Goal: Task Accomplishment & Management: Use online tool/utility

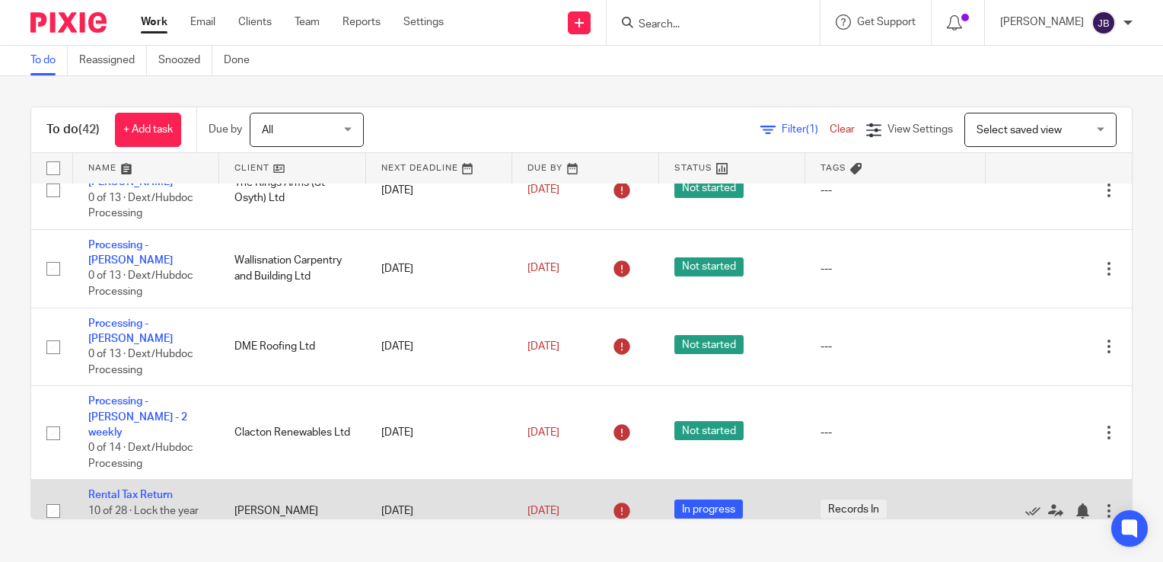
scroll to position [1675, 0]
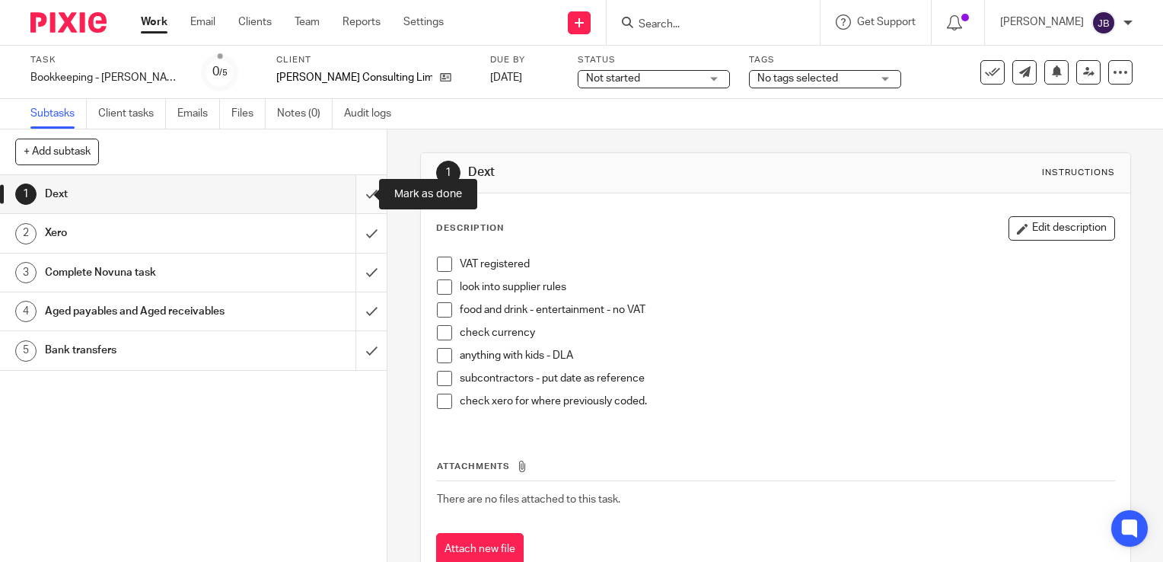
click at [354, 191] on input "submit" at bounding box center [193, 194] width 387 height 38
click at [362, 231] on input "submit" at bounding box center [193, 233] width 387 height 38
click at [353, 277] on input "submit" at bounding box center [193, 273] width 387 height 38
click at [365, 317] on input "submit" at bounding box center [193, 311] width 387 height 38
click at [361, 337] on input "submit" at bounding box center [193, 350] width 387 height 38
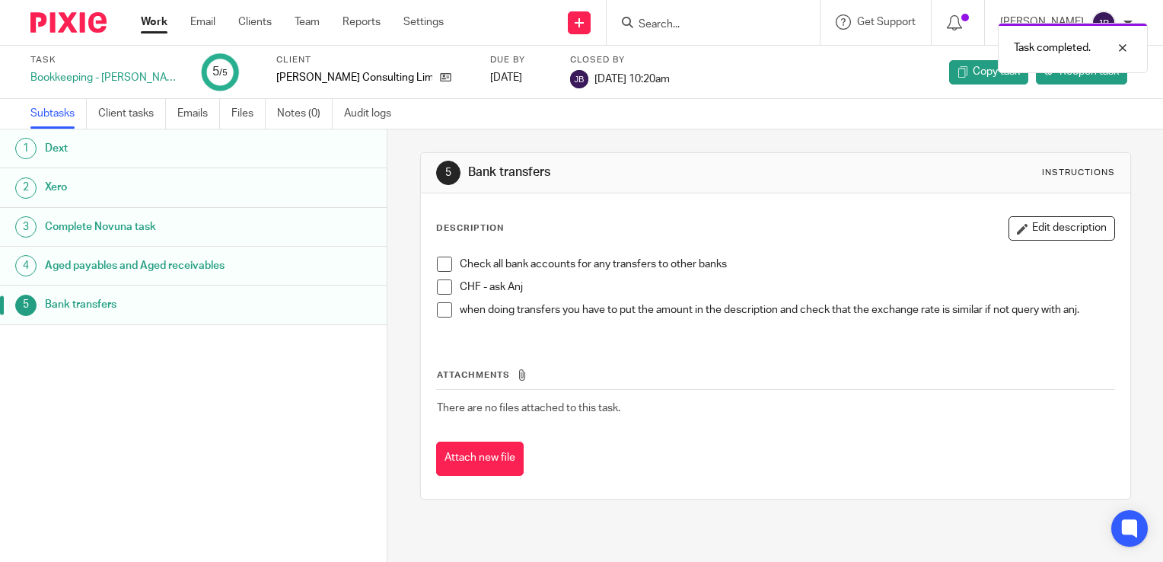
click at [139, 21] on div "Work Email Clients Team Reports Settings Work Email Clients Team Reports Settin…" at bounding box center [296, 22] width 341 height 45
click at [152, 21] on link "Work" at bounding box center [154, 21] width 27 height 15
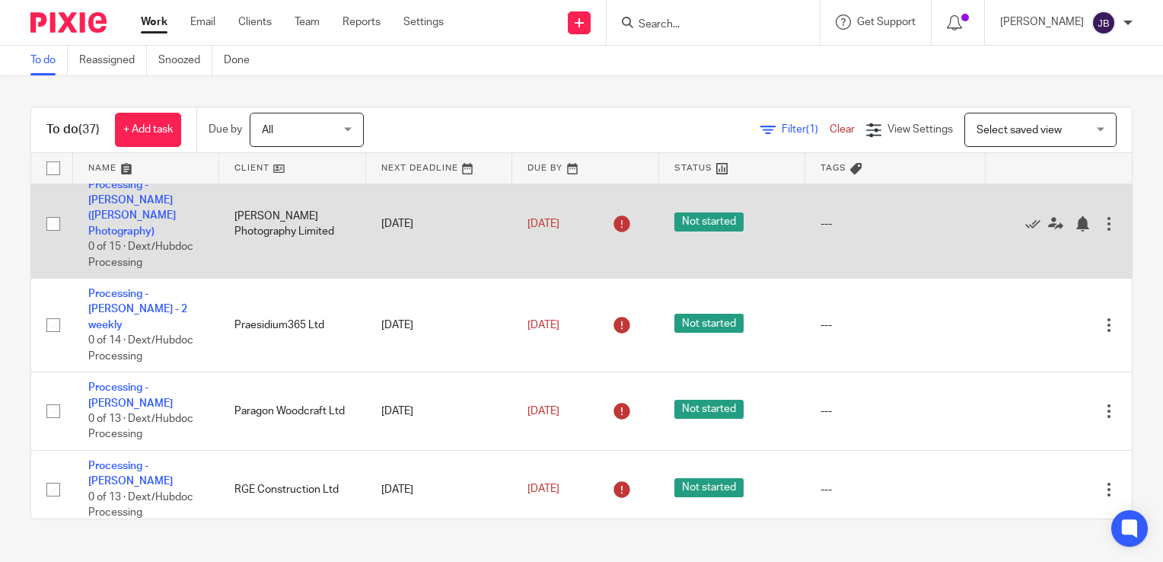
scroll to position [609, 0]
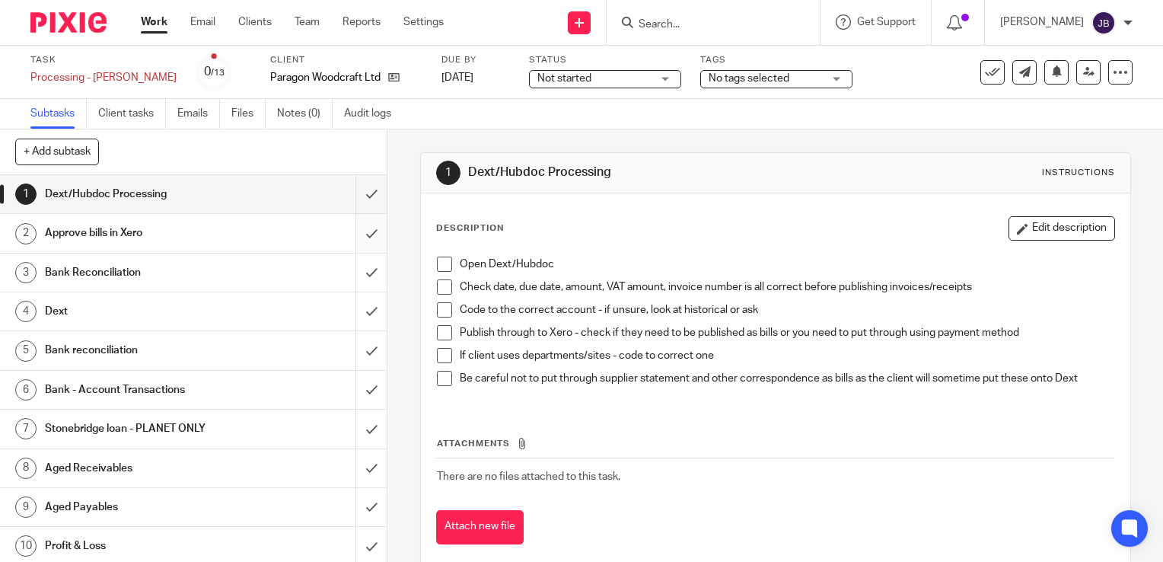
click at [354, 227] on input "submit" at bounding box center [193, 233] width 387 height 38
click at [353, 263] on input "submit" at bounding box center [193, 273] width 387 height 38
click at [364, 321] on input "submit" at bounding box center [193, 311] width 387 height 38
drag, startPoint x: 356, startPoint y: 355, endPoint x: 356, endPoint y: 375, distance: 20.6
click at [356, 356] on input "submit" at bounding box center [193, 350] width 387 height 38
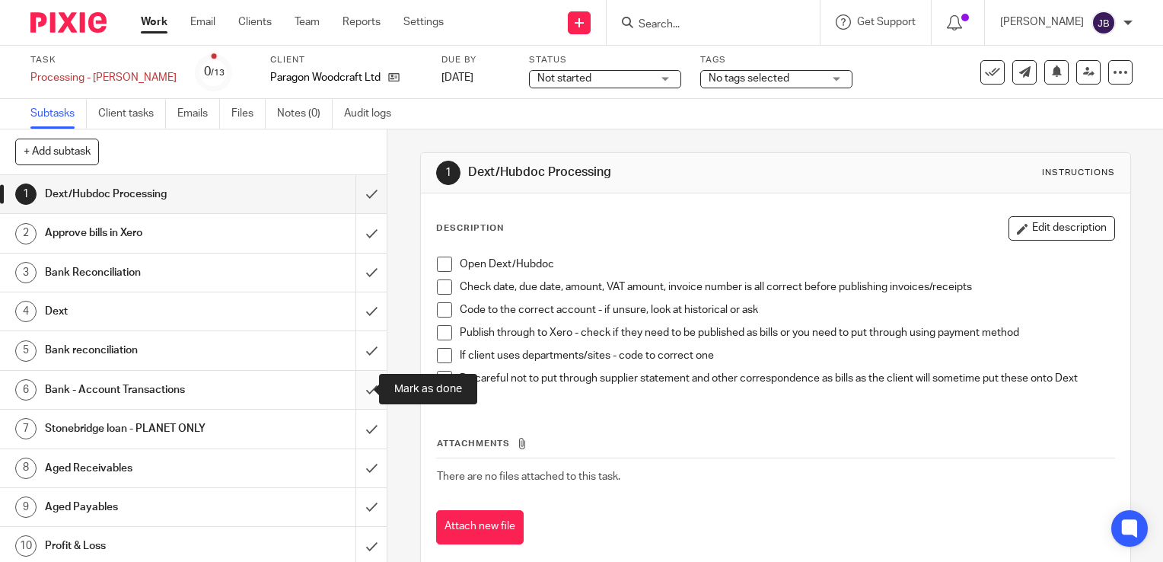
click at [356, 381] on input "submit" at bounding box center [193, 390] width 387 height 38
click at [356, 426] on input "submit" at bounding box center [193, 429] width 387 height 38
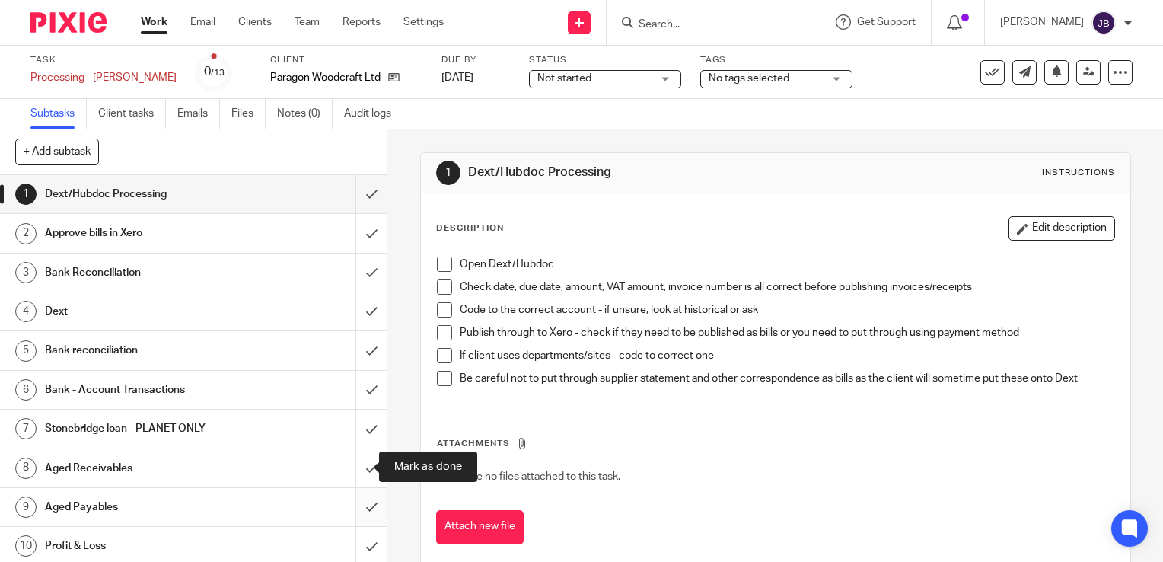
drag, startPoint x: 357, startPoint y: 465, endPoint x: 356, endPoint y: 495, distance: 29.7
click at [357, 467] on input "submit" at bounding box center [193, 468] width 387 height 38
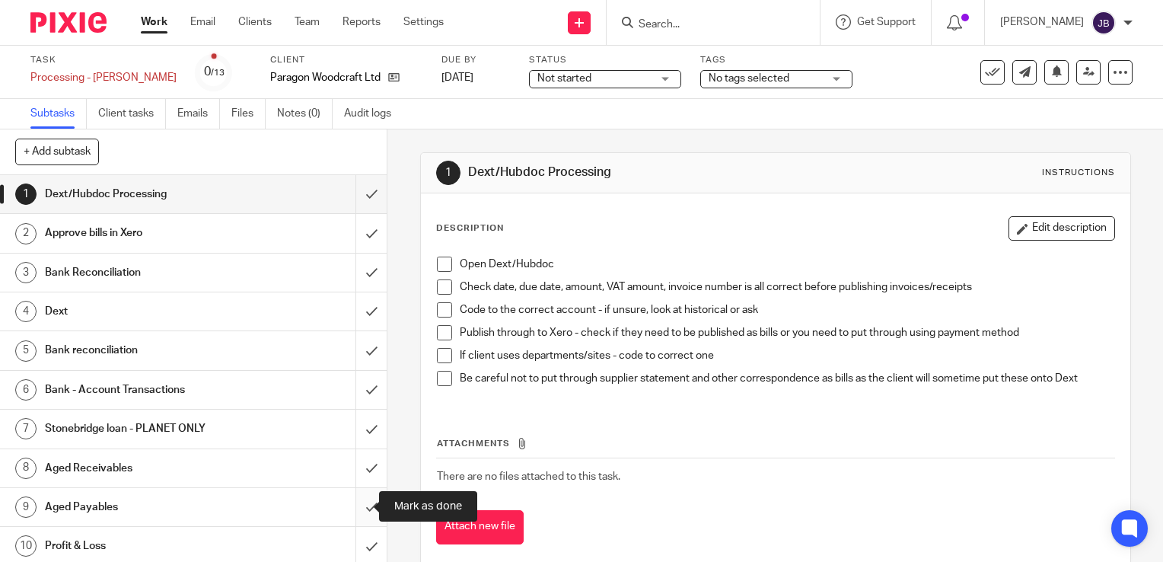
click at [356, 506] on input "submit" at bounding box center [193, 507] width 387 height 38
click at [355, 541] on input "submit" at bounding box center [193, 546] width 387 height 38
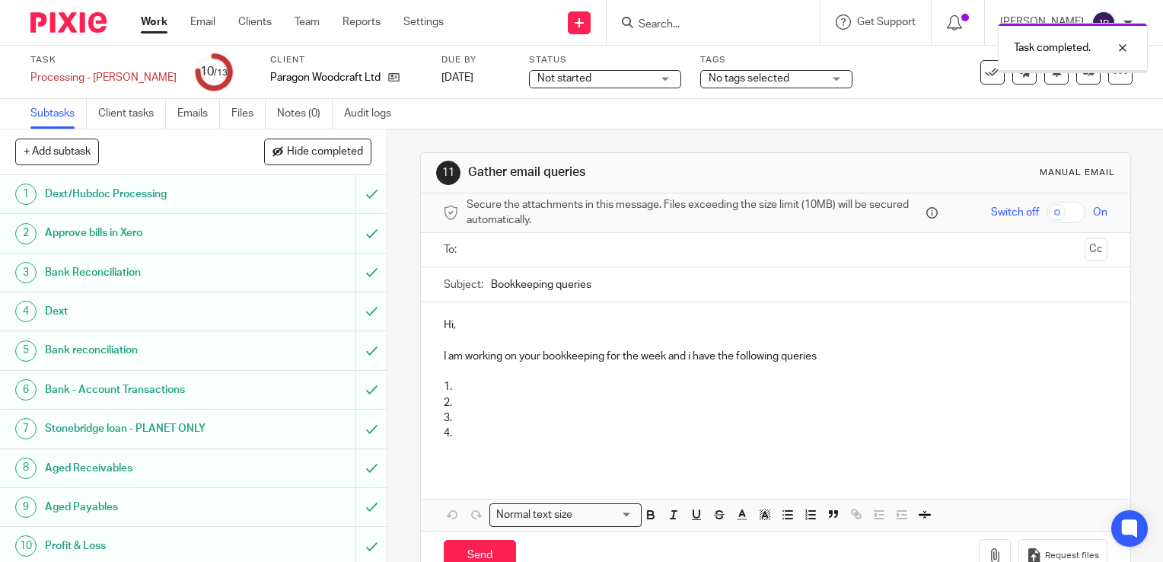
scroll to position [119, 0]
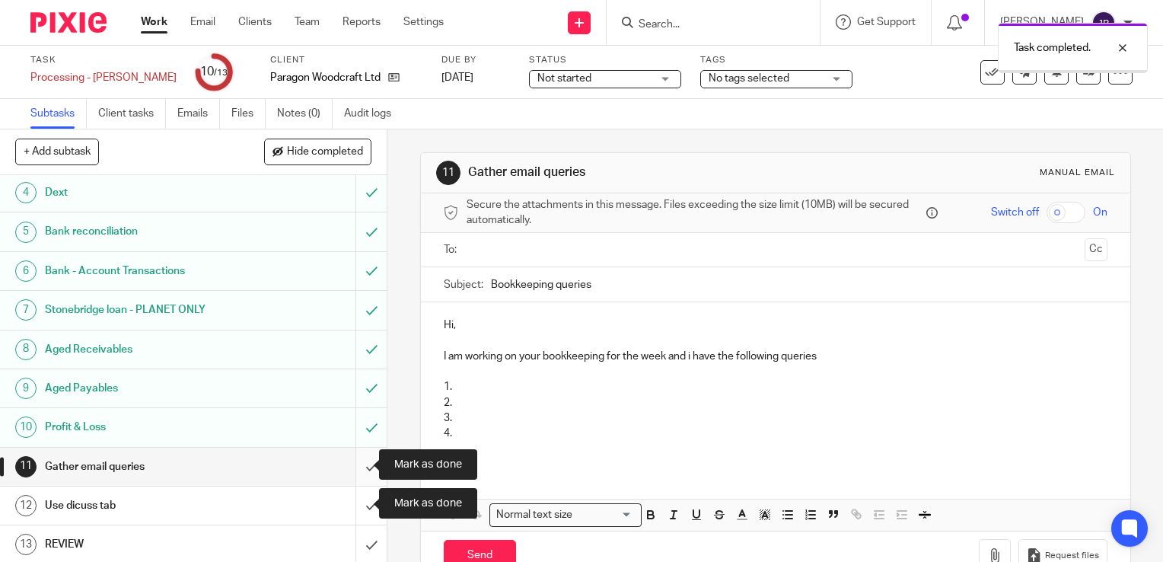
click at [362, 455] on input "submit" at bounding box center [193, 467] width 387 height 38
click at [356, 492] on input "submit" at bounding box center [193, 505] width 387 height 38
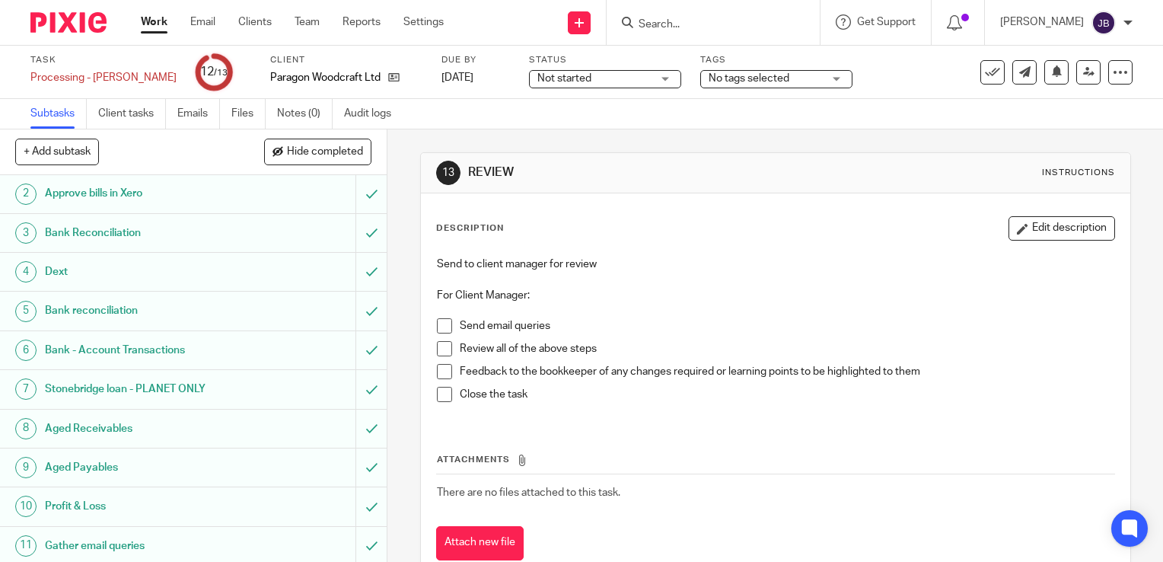
scroll to position [119, 0]
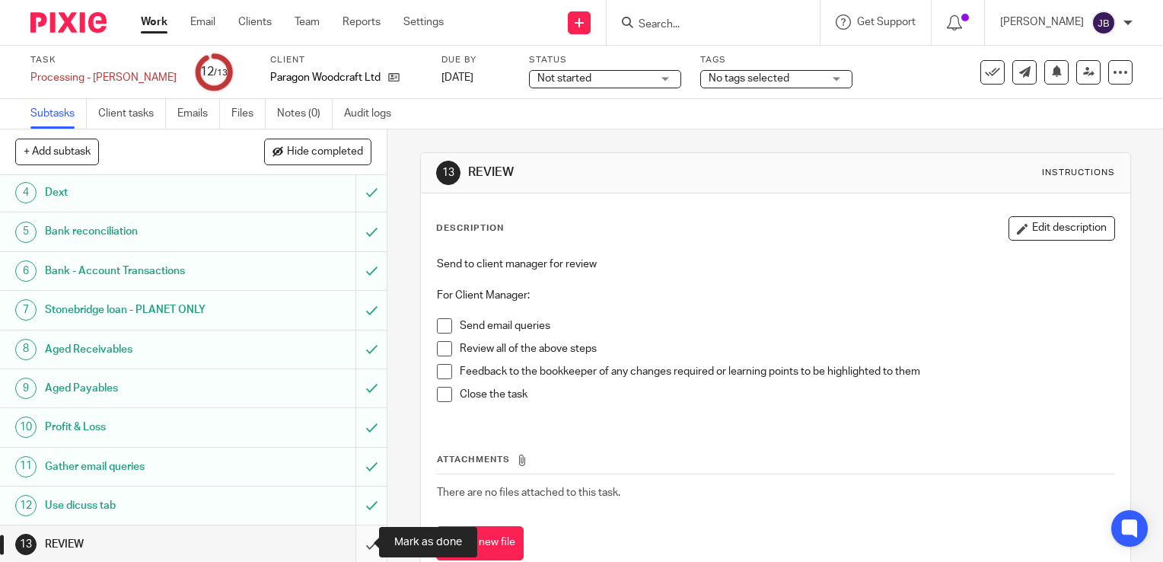
click at [362, 552] on input "submit" at bounding box center [193, 544] width 387 height 38
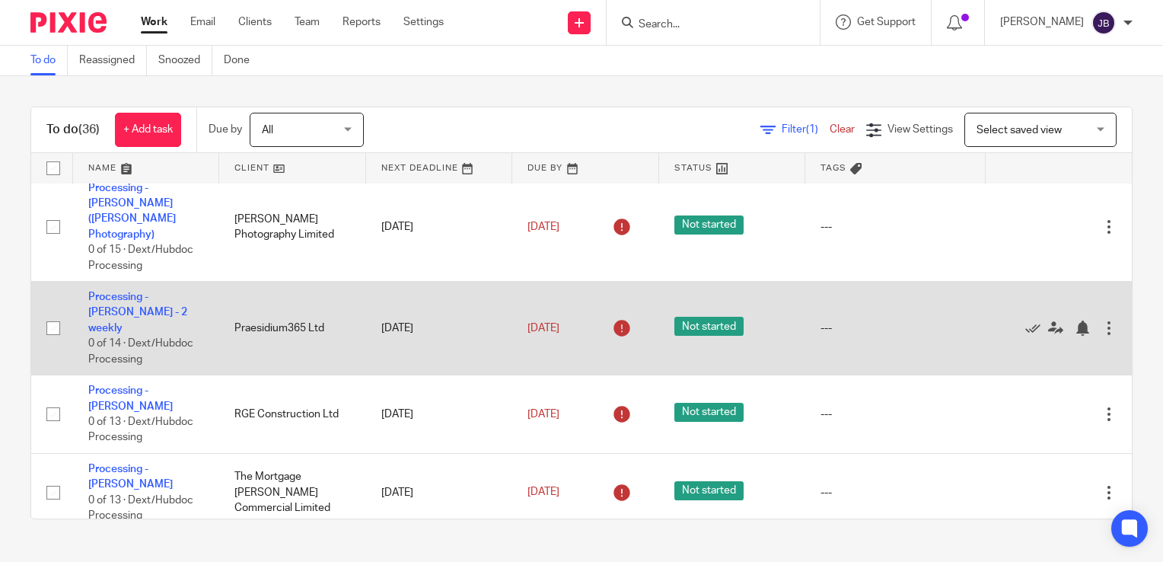
scroll to position [609, 0]
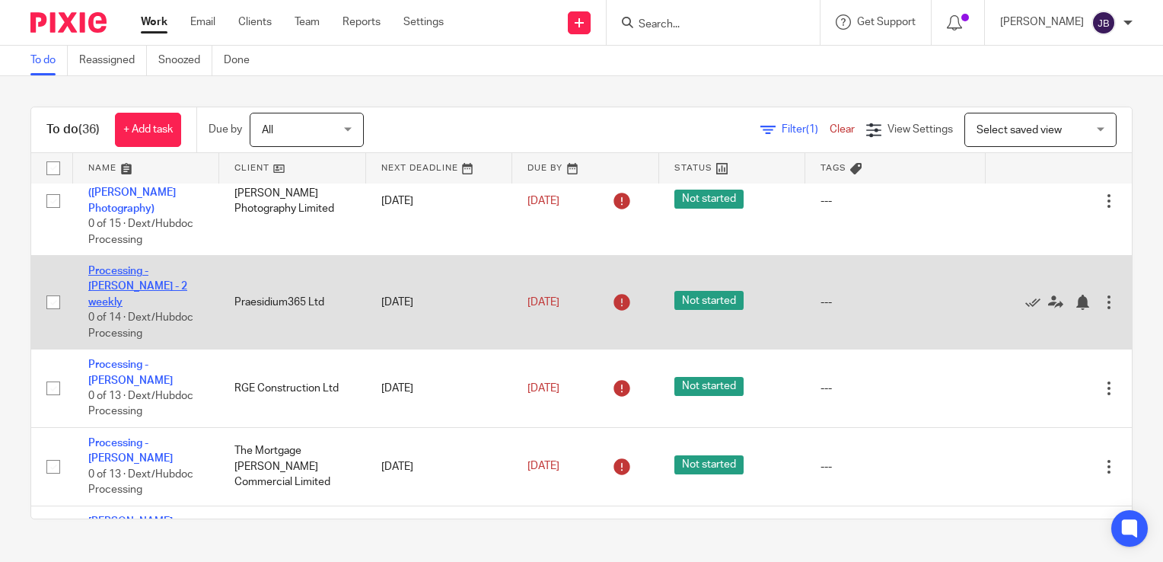
click at [147, 266] on link "Processing - [PERSON_NAME] - 2 weekly" at bounding box center [137, 287] width 99 height 42
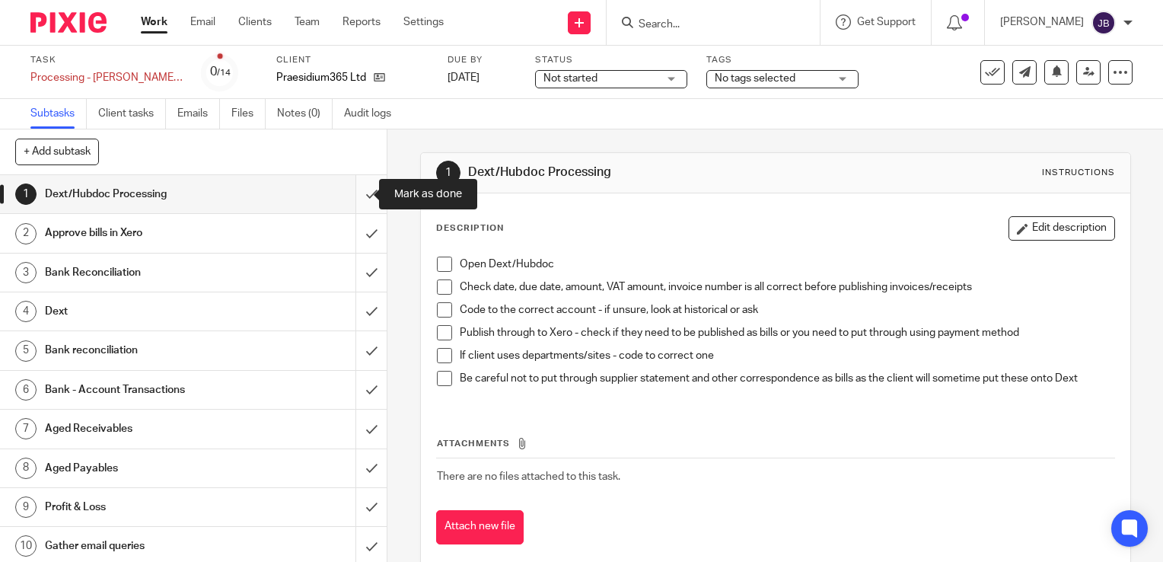
click at [359, 197] on input "submit" at bounding box center [193, 194] width 387 height 38
click at [361, 230] on input "submit" at bounding box center [193, 233] width 387 height 38
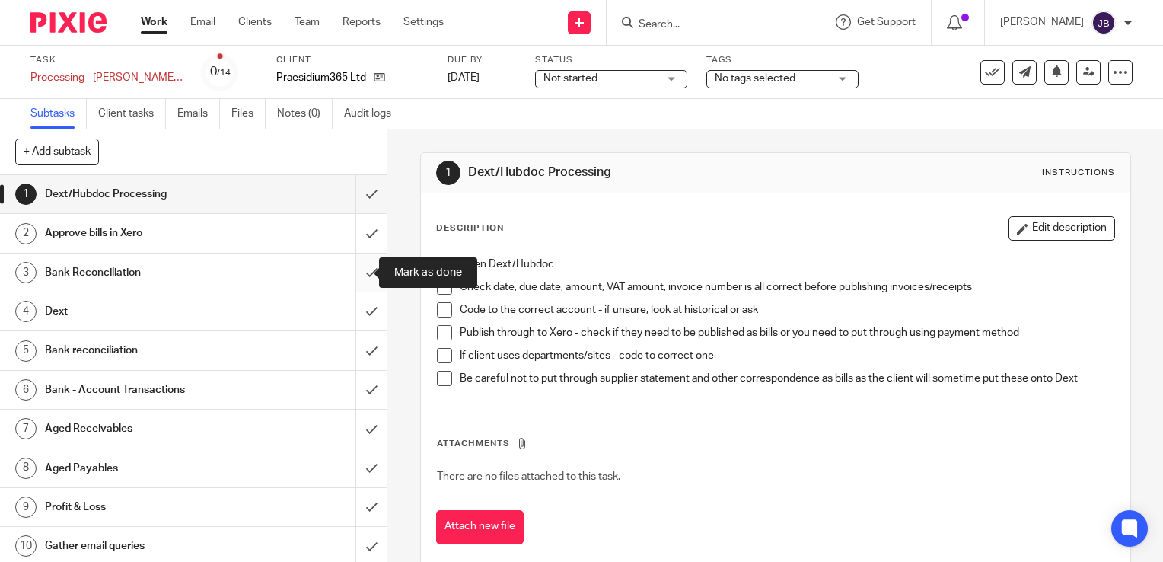
click at [359, 272] on input "submit" at bounding box center [193, 273] width 387 height 38
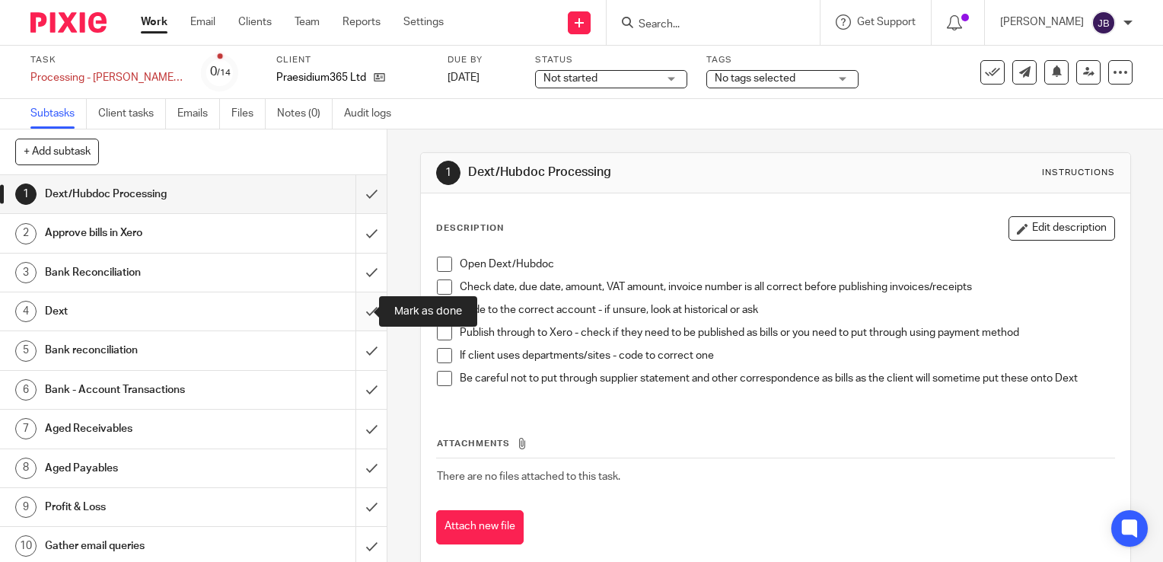
click at [353, 321] on input "submit" at bounding box center [193, 311] width 387 height 38
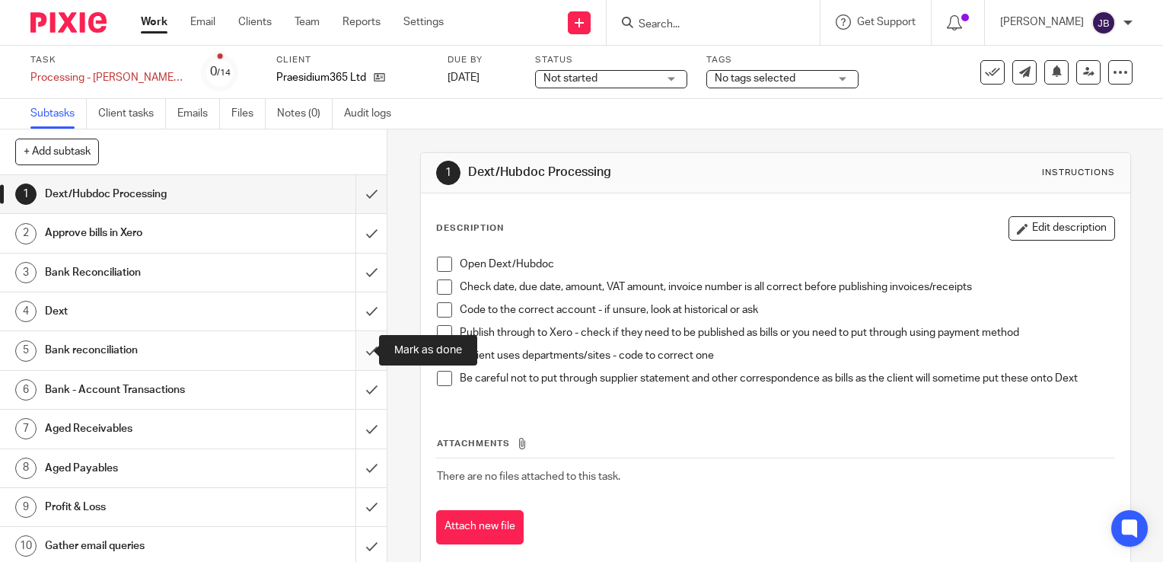
click at [358, 356] on input "submit" at bounding box center [193, 350] width 387 height 38
click at [351, 397] on input "submit" at bounding box center [193, 390] width 387 height 38
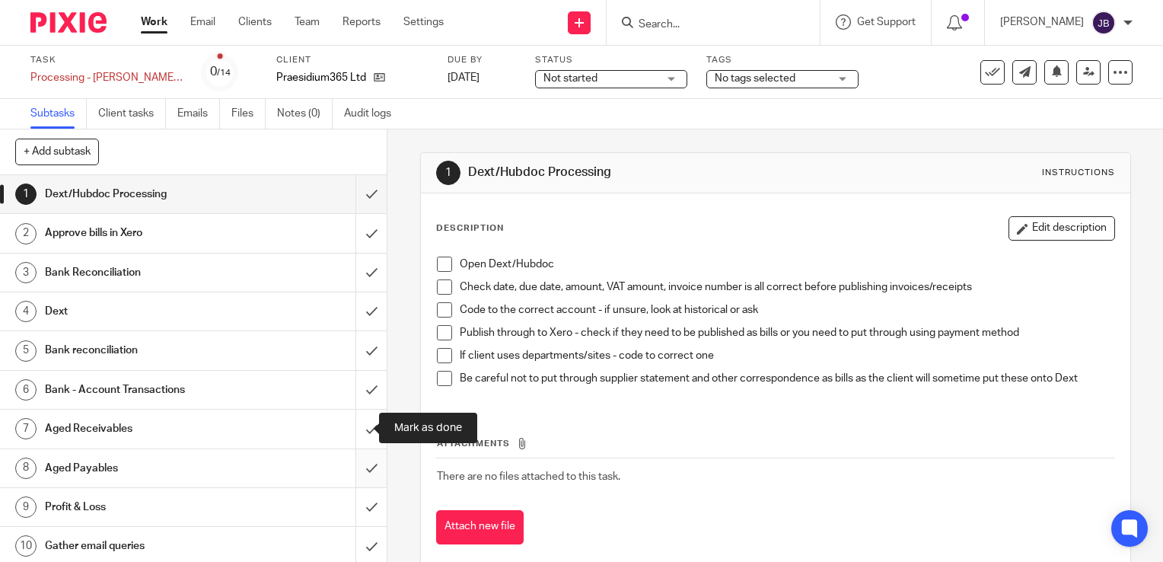
drag, startPoint x: 352, startPoint y: 425, endPoint x: 358, endPoint y: 460, distance: 35.4
click at [352, 426] on input "submit" at bounding box center [193, 429] width 387 height 38
drag, startPoint x: 358, startPoint y: 461, endPoint x: 352, endPoint y: 503, distance: 43.1
click at [358, 461] on input "submit" at bounding box center [193, 468] width 387 height 38
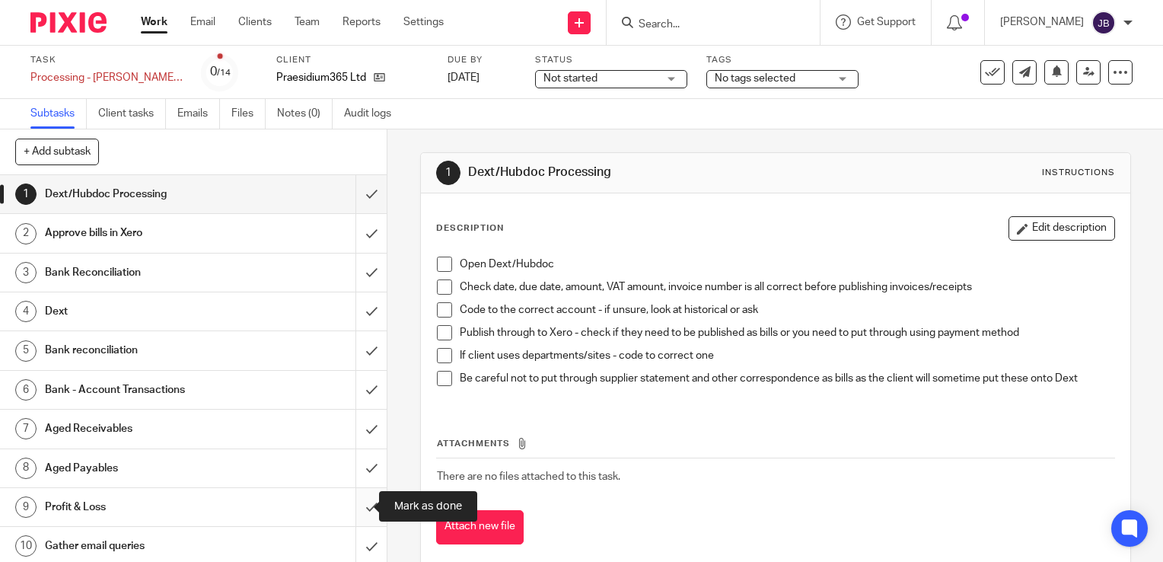
drag, startPoint x: 352, startPoint y: 510, endPoint x: 352, endPoint y: 525, distance: 14.5
click at [352, 510] on input "submit" at bounding box center [193, 507] width 387 height 38
click at [353, 540] on input "submit" at bounding box center [193, 546] width 387 height 38
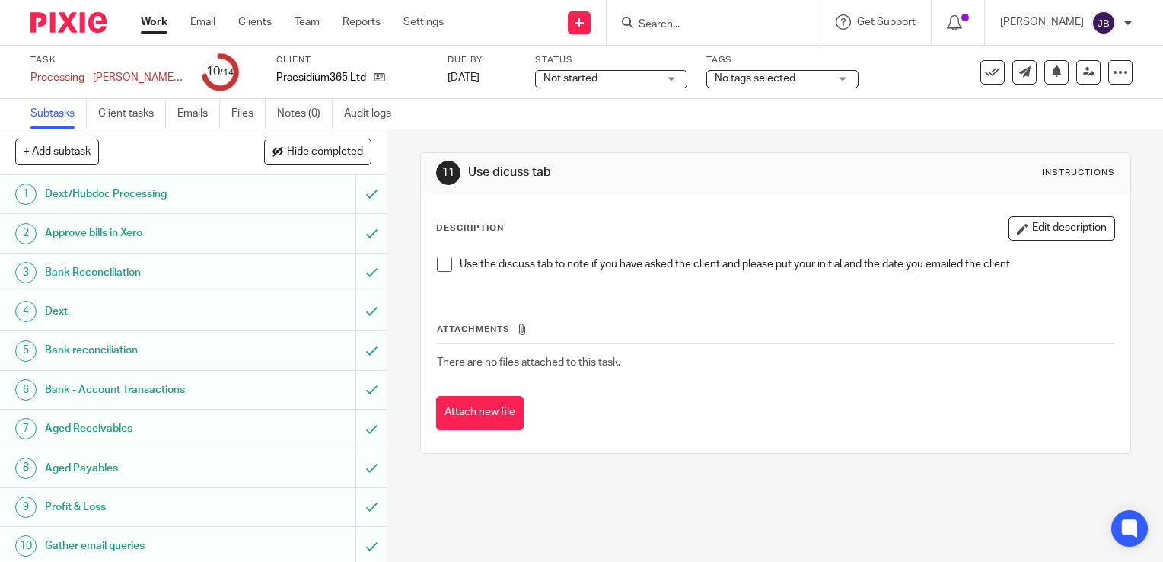
scroll to position [174, 0]
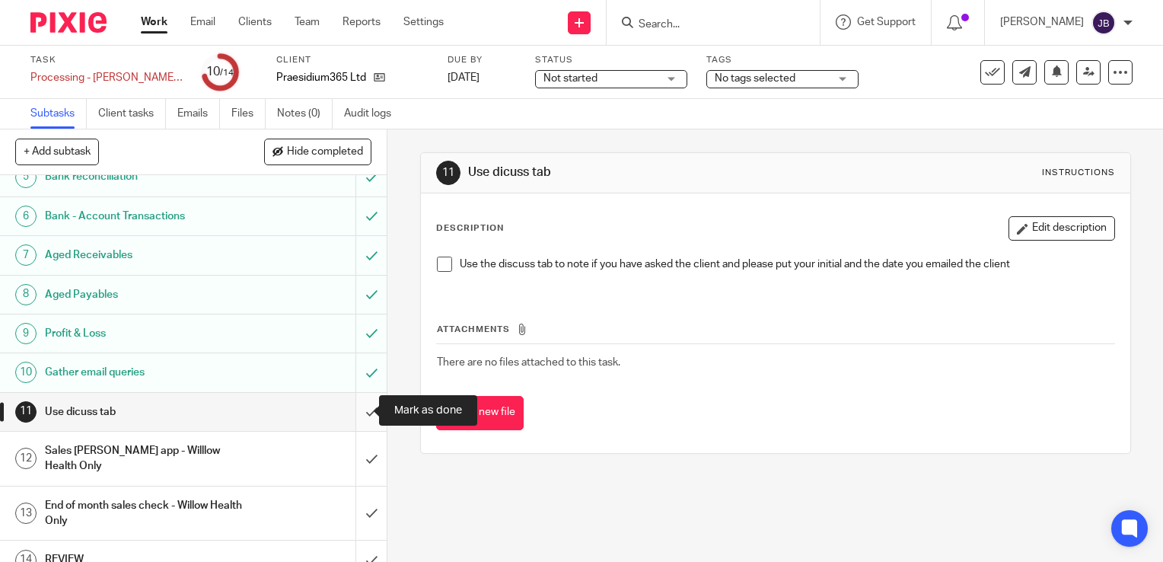
drag, startPoint x: 352, startPoint y: 397, endPoint x: 359, endPoint y: 438, distance: 41.7
click at [352, 397] on input "submit" at bounding box center [193, 412] width 387 height 38
click at [359, 449] on input "submit" at bounding box center [193, 459] width 387 height 54
click at [357, 492] on input "submit" at bounding box center [193, 513] width 387 height 54
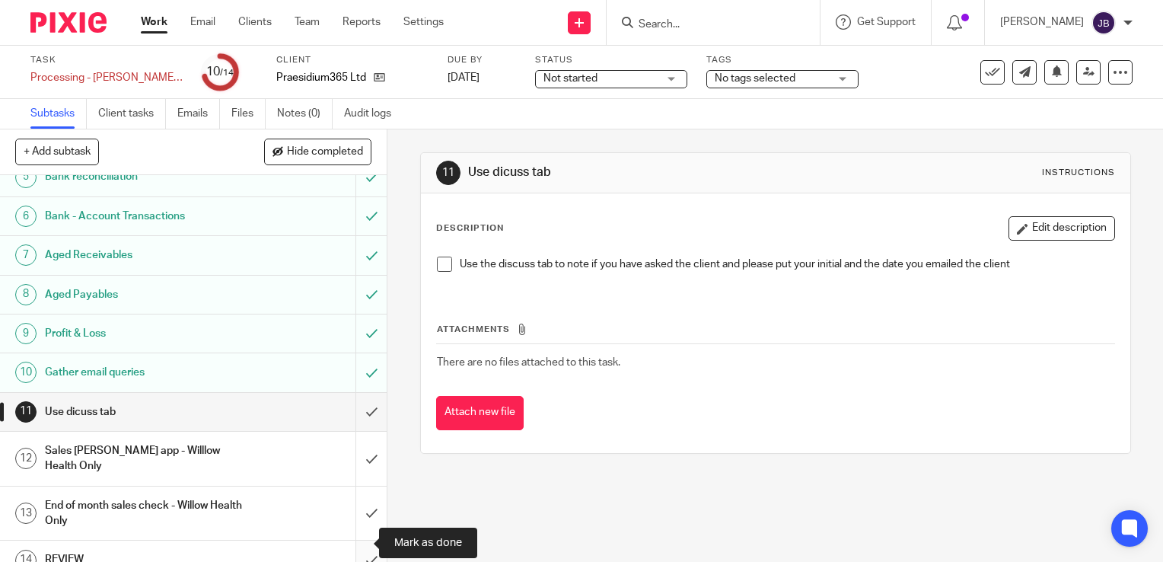
click at [354, 553] on input "submit" at bounding box center [193, 560] width 387 height 38
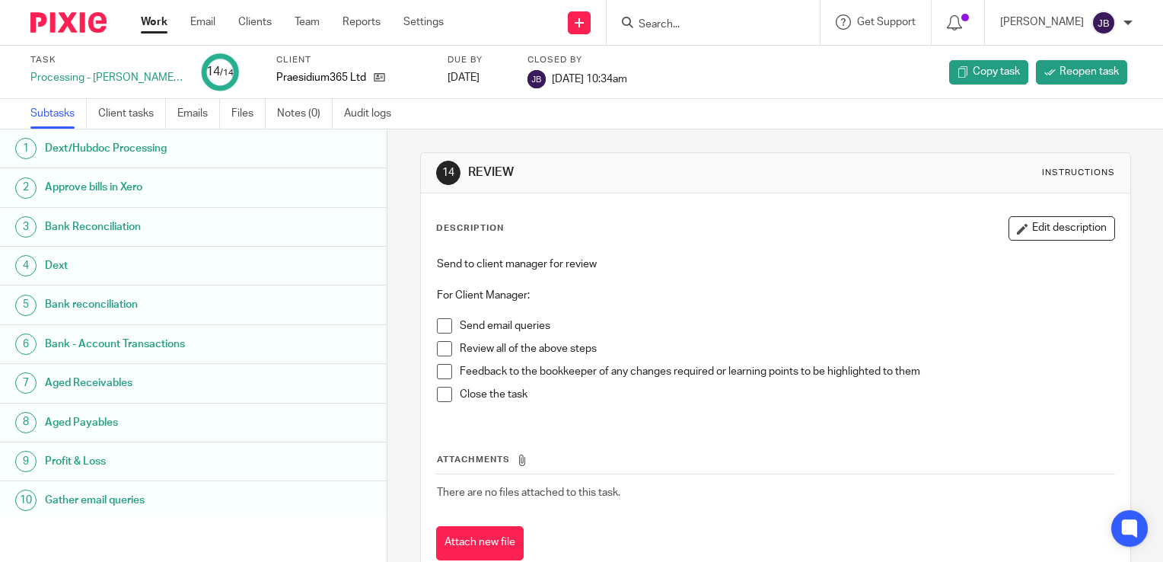
click at [152, 19] on link "Work" at bounding box center [154, 21] width 27 height 15
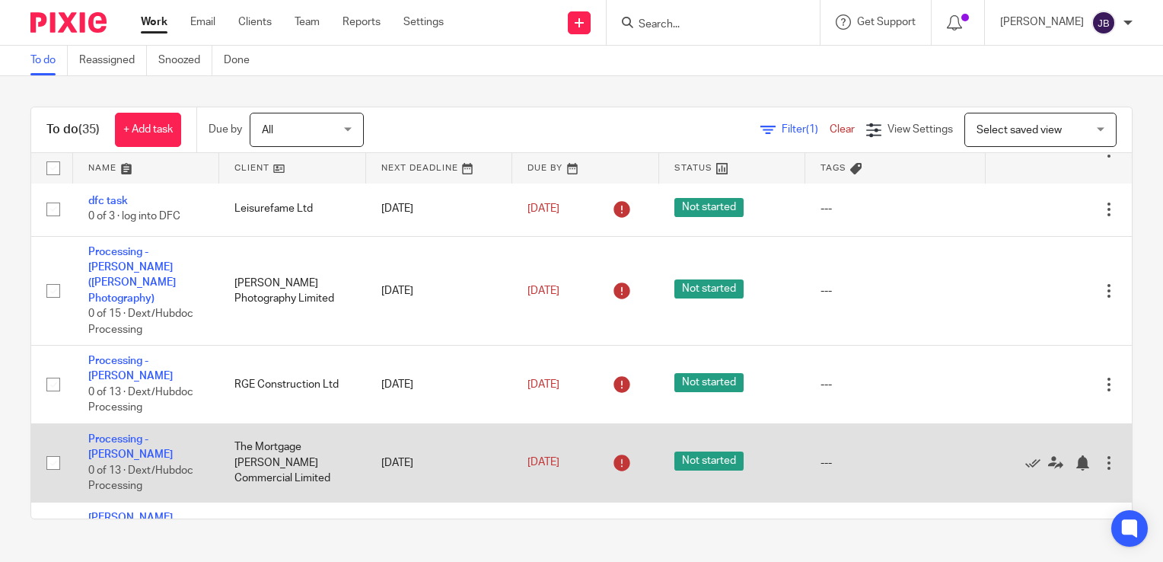
scroll to position [609, 0]
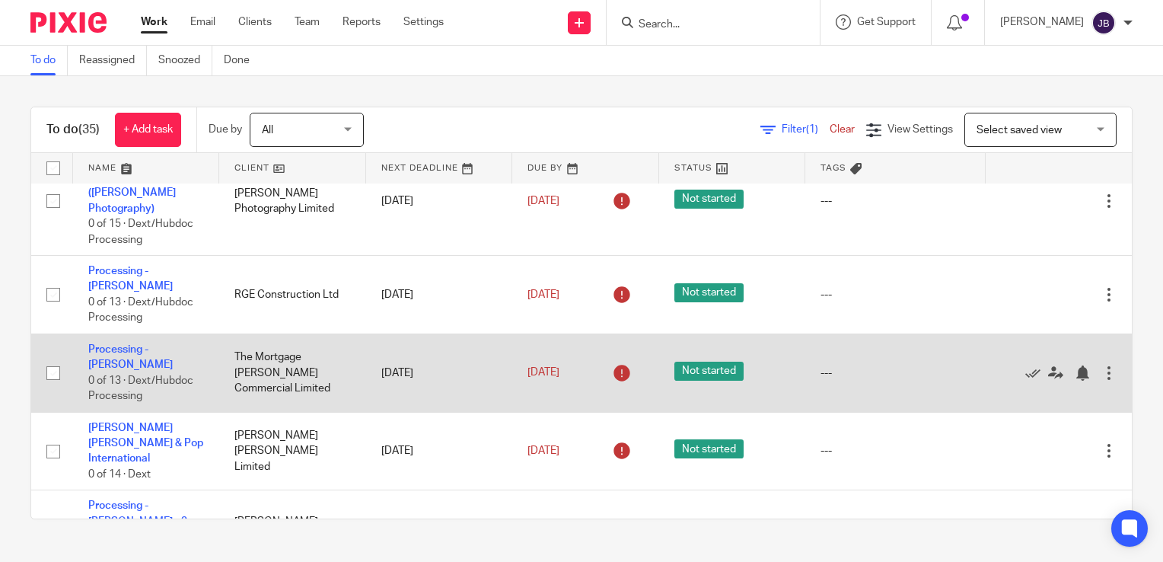
drag, startPoint x: 151, startPoint y: 321, endPoint x: 161, endPoint y: 315, distance: 11.6
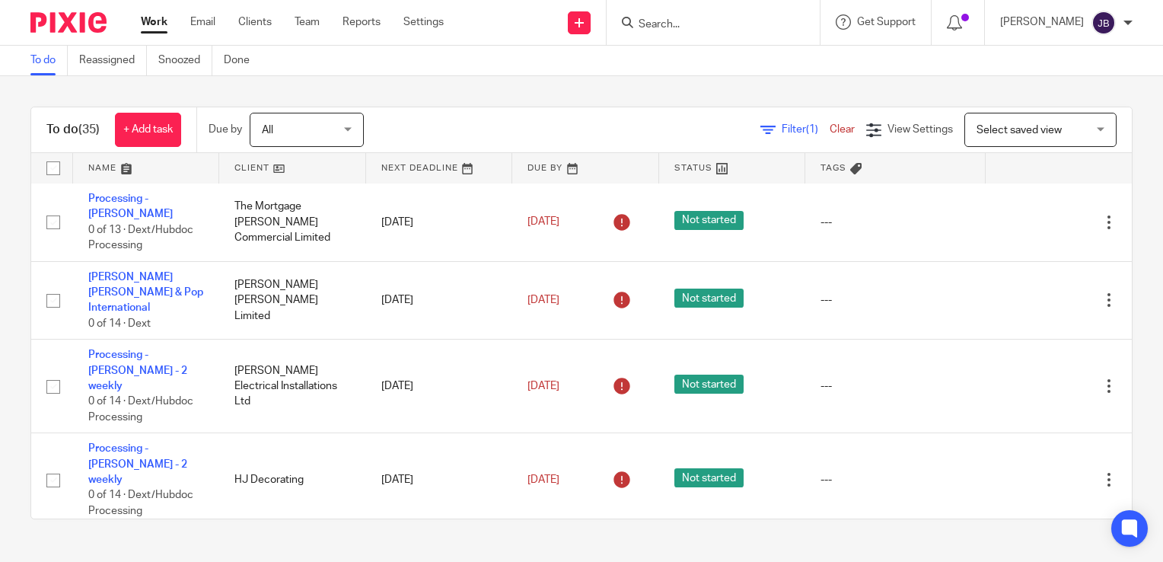
scroll to position [761, 0]
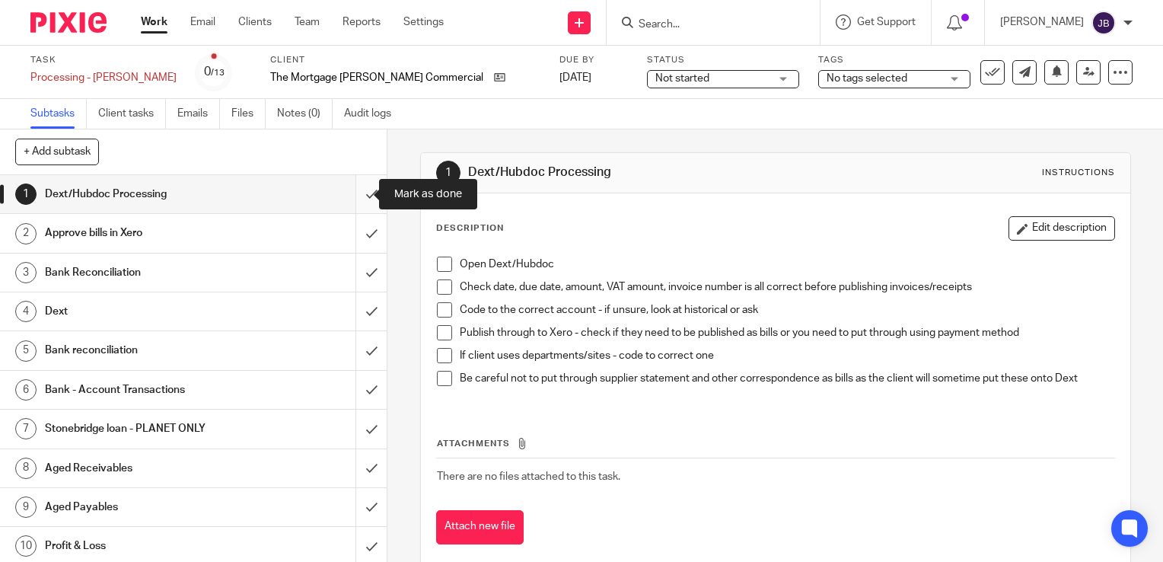
click at [362, 193] on input "submit" at bounding box center [193, 194] width 387 height 38
click at [358, 221] on input "submit" at bounding box center [193, 233] width 387 height 38
click at [360, 257] on input "submit" at bounding box center [193, 273] width 387 height 38
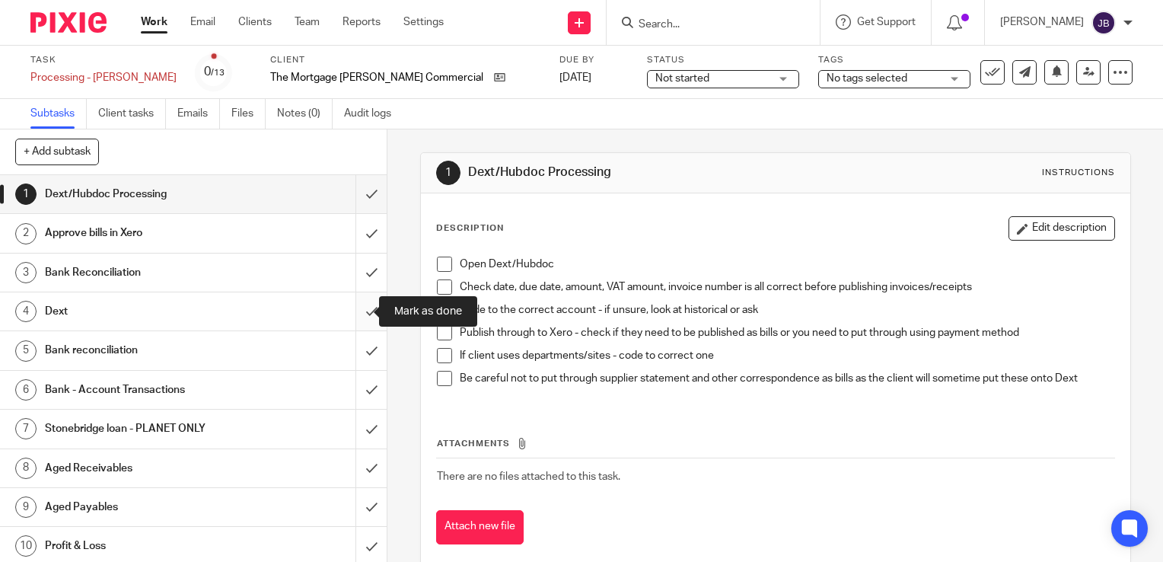
drag, startPoint x: 361, startPoint y: 294, endPoint x: 361, endPoint y: 317, distance: 23.6
click at [361, 295] on input "submit" at bounding box center [193, 311] width 387 height 38
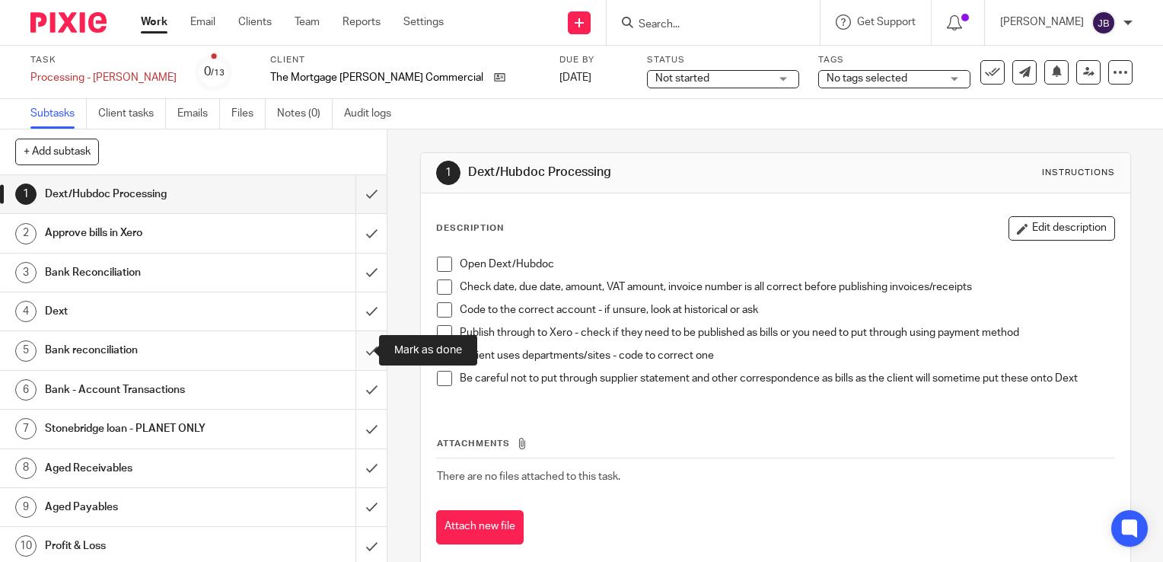
click at [362, 343] on input "submit" at bounding box center [193, 350] width 387 height 38
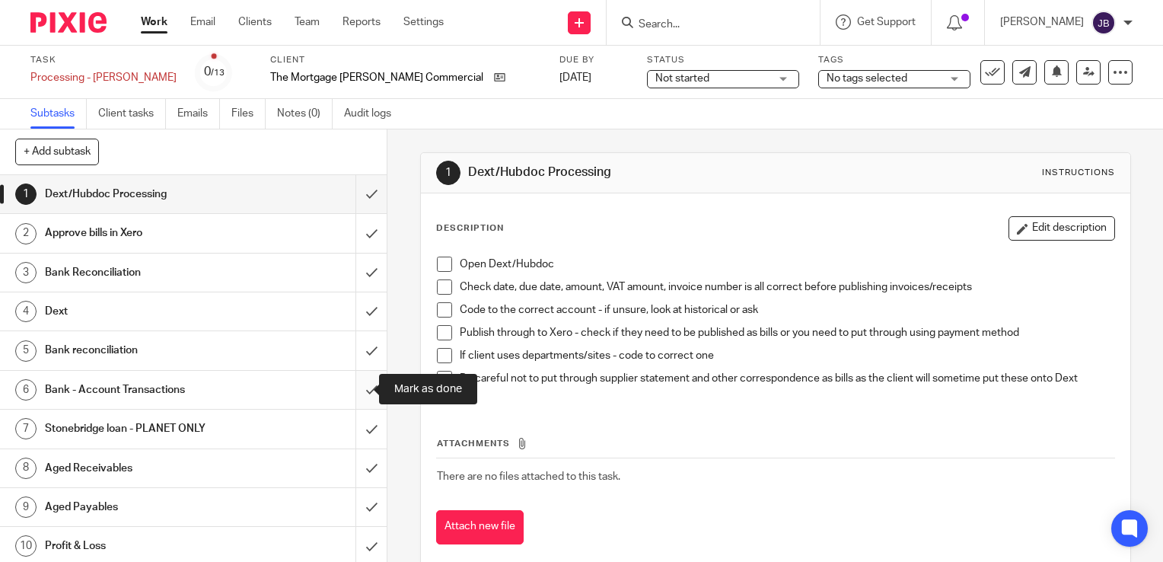
drag, startPoint x: 359, startPoint y: 389, endPoint x: 358, endPoint y: 445, distance: 56.3
click at [359, 390] on input "submit" at bounding box center [193, 390] width 387 height 38
click at [358, 445] on input "submit" at bounding box center [193, 429] width 387 height 38
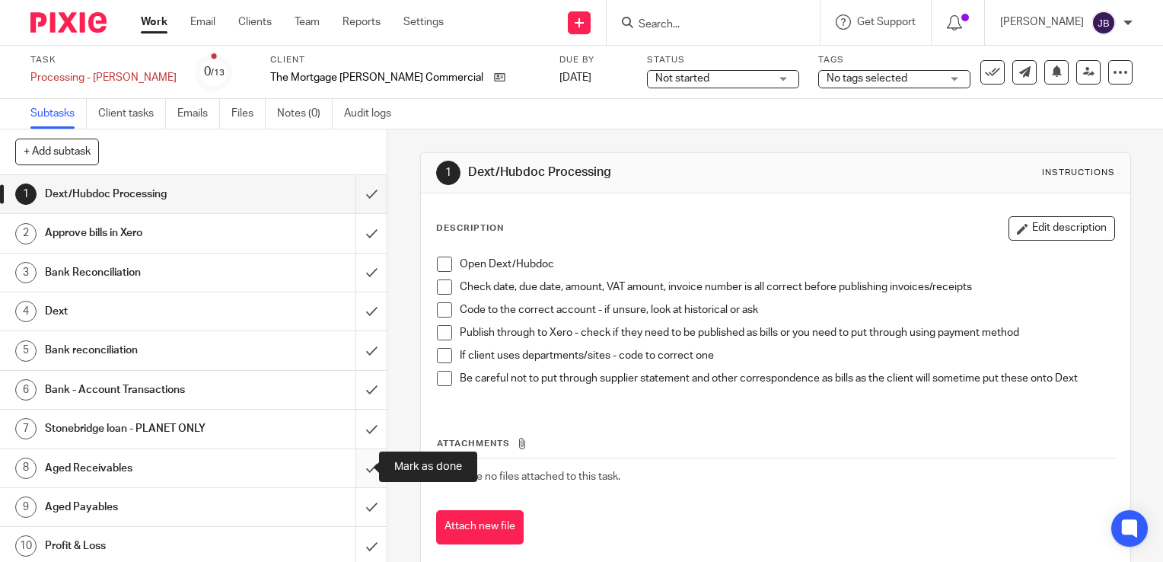
click at [359, 461] on input "submit" at bounding box center [193, 468] width 387 height 38
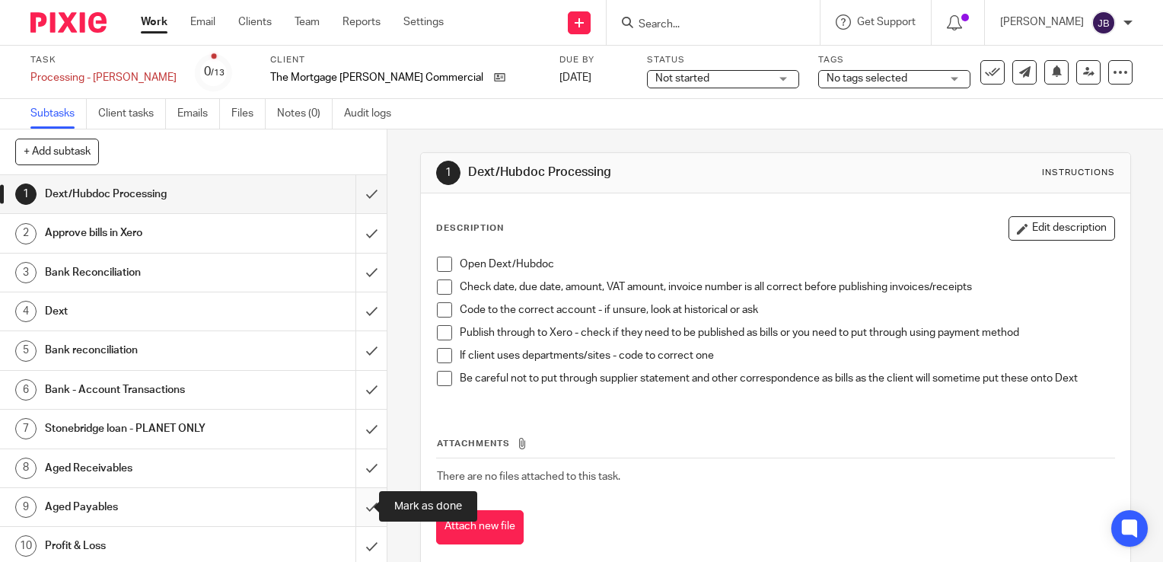
click at [359, 516] on input "submit" at bounding box center [193, 507] width 387 height 38
click at [356, 527] on input "submit" at bounding box center [193, 546] width 387 height 38
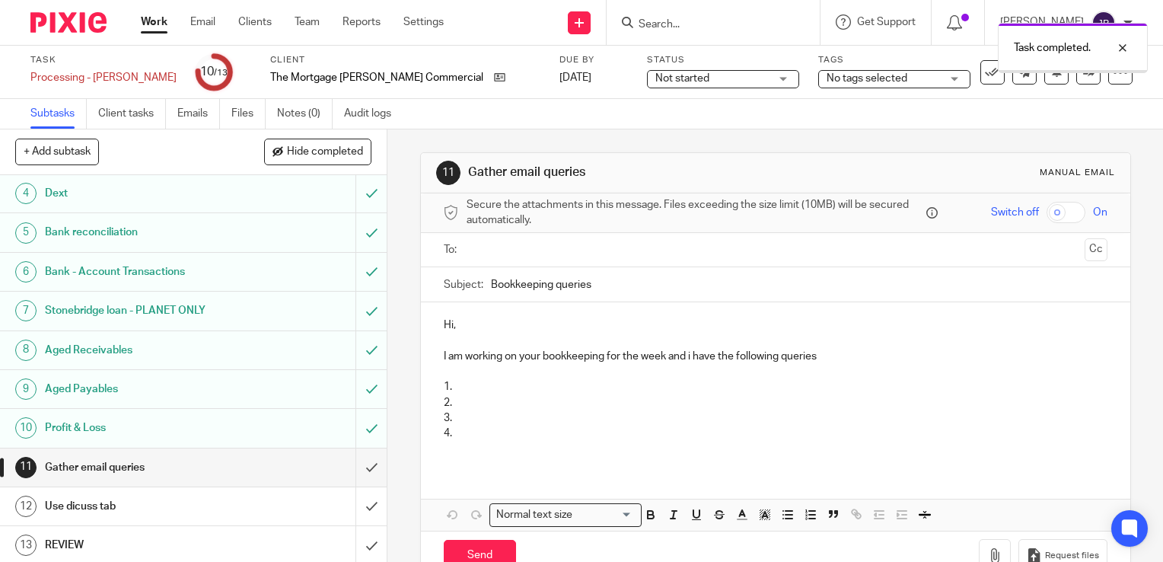
scroll to position [119, 0]
click at [359, 455] on input "submit" at bounding box center [193, 467] width 387 height 38
drag, startPoint x: 359, startPoint y: 496, endPoint x: 359, endPoint y: 521, distance: 25.1
click at [359, 497] on input "submit" at bounding box center [193, 505] width 387 height 38
click at [356, 531] on input "submit" at bounding box center [193, 544] width 387 height 38
